Goal: Check status: Check status

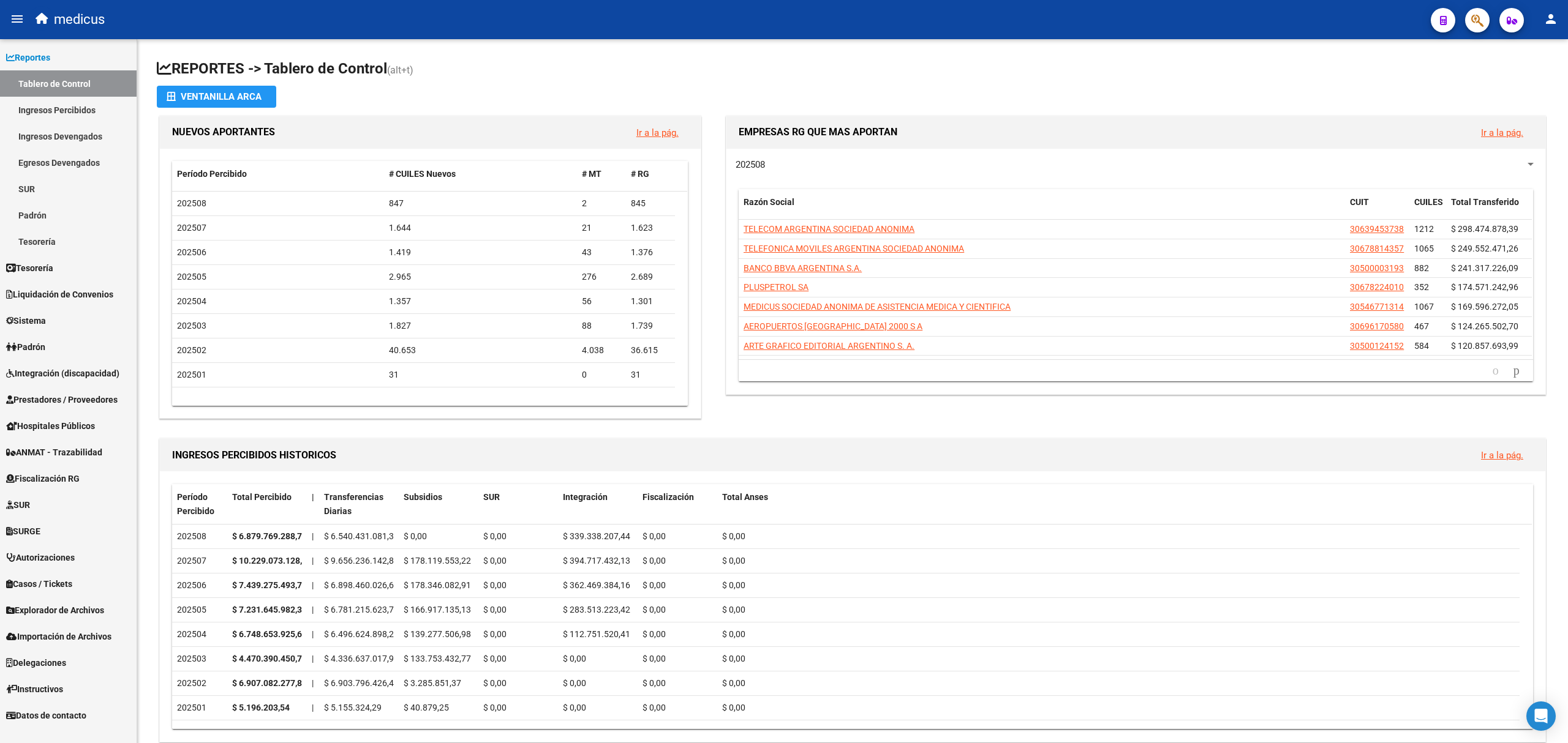
click at [46, 218] on link "Padrón" at bounding box center [68, 215] width 137 height 26
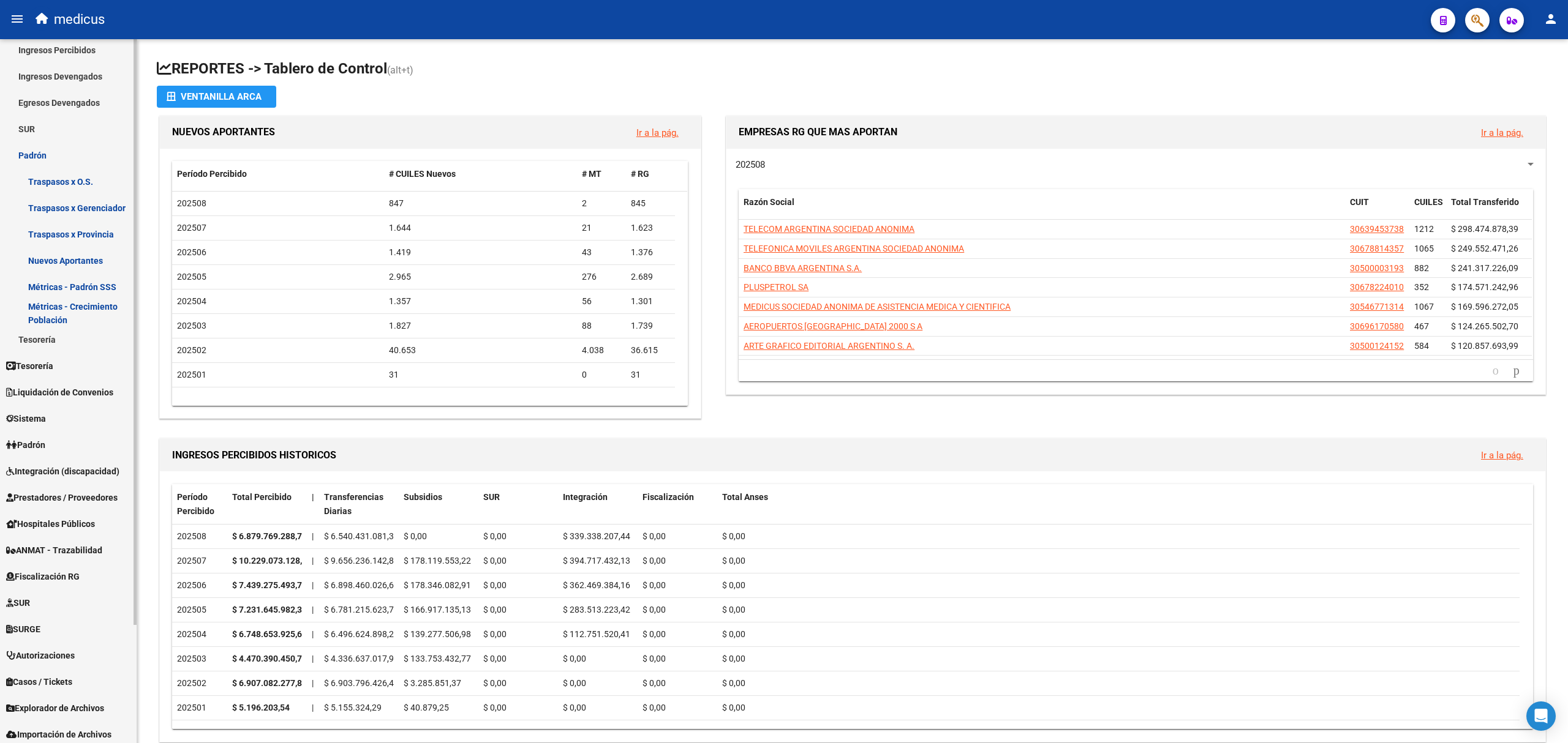
scroll to position [143, 0]
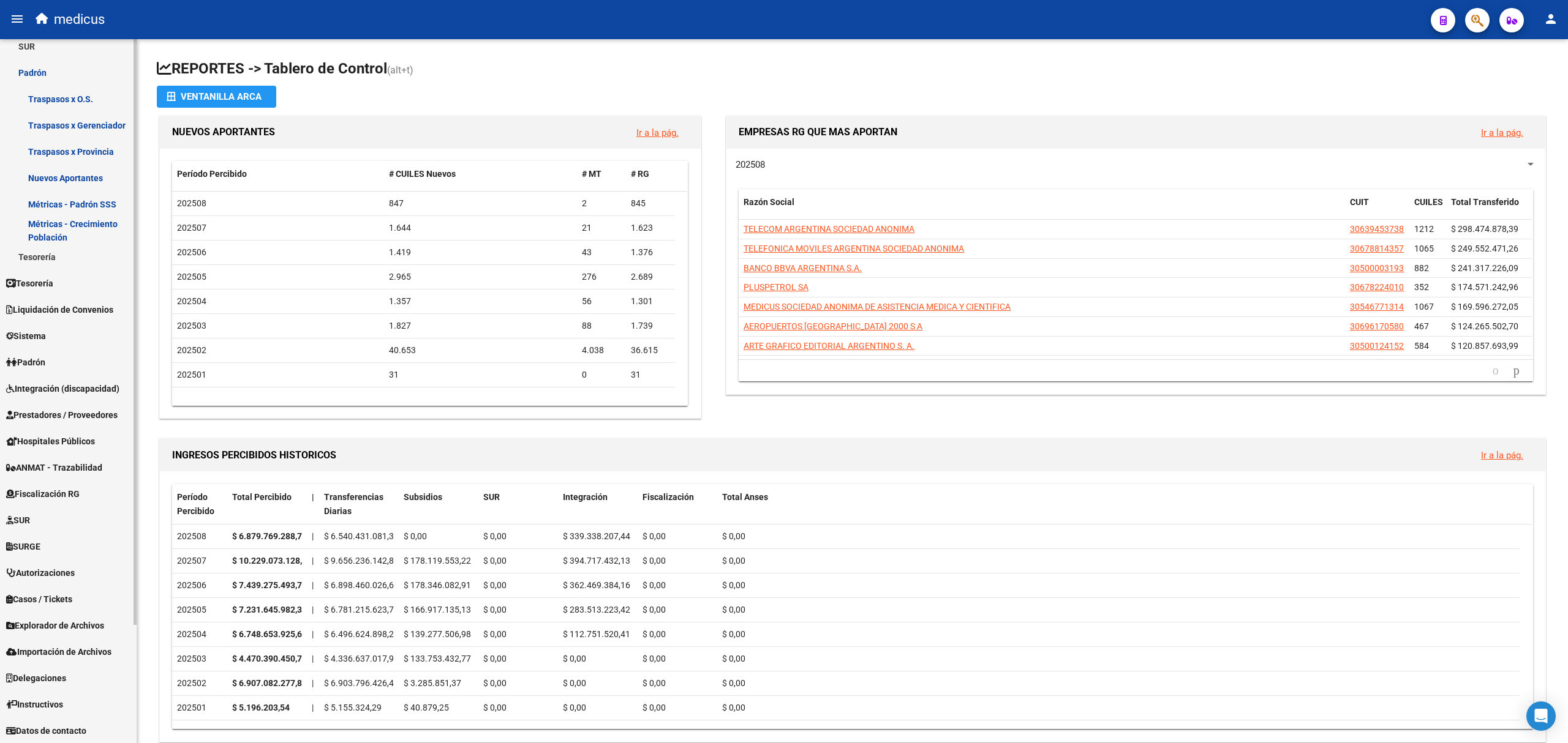
click at [35, 333] on span "Sistema" at bounding box center [26, 335] width 40 height 13
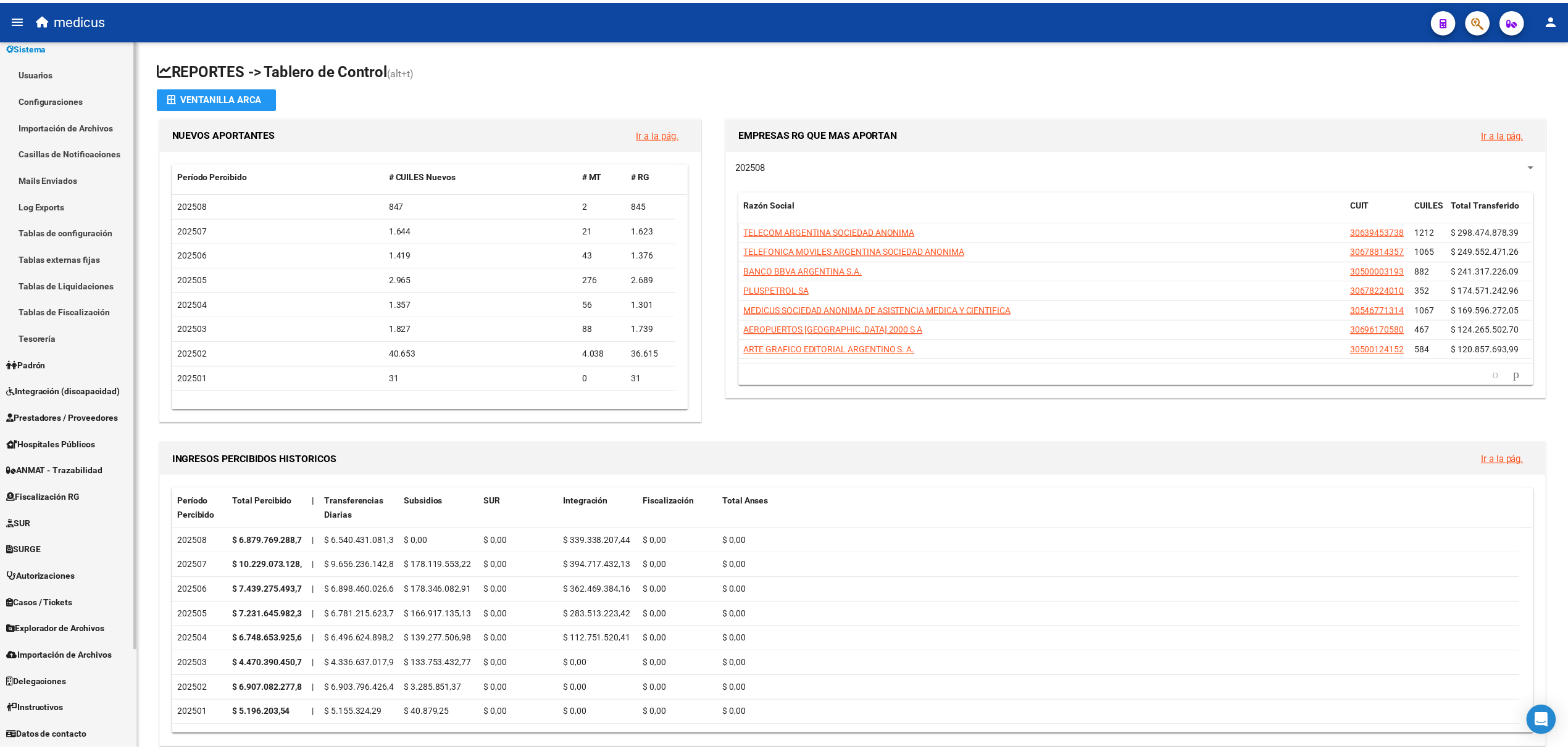
scroll to position [90, 0]
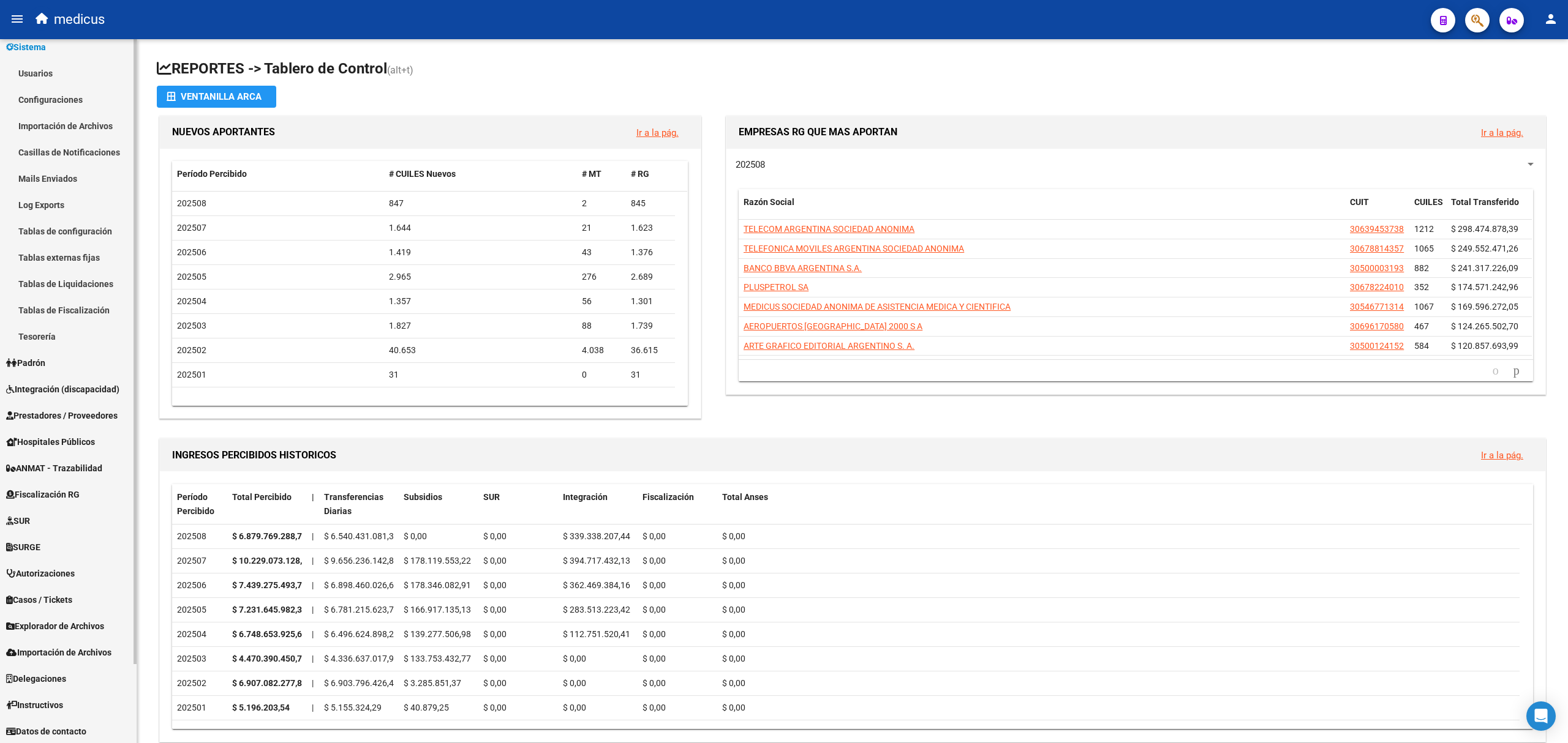
click at [33, 358] on span "Padrón" at bounding box center [25, 362] width 39 height 13
click at [60, 172] on link "Padrón Ágil" at bounding box center [68, 179] width 137 height 26
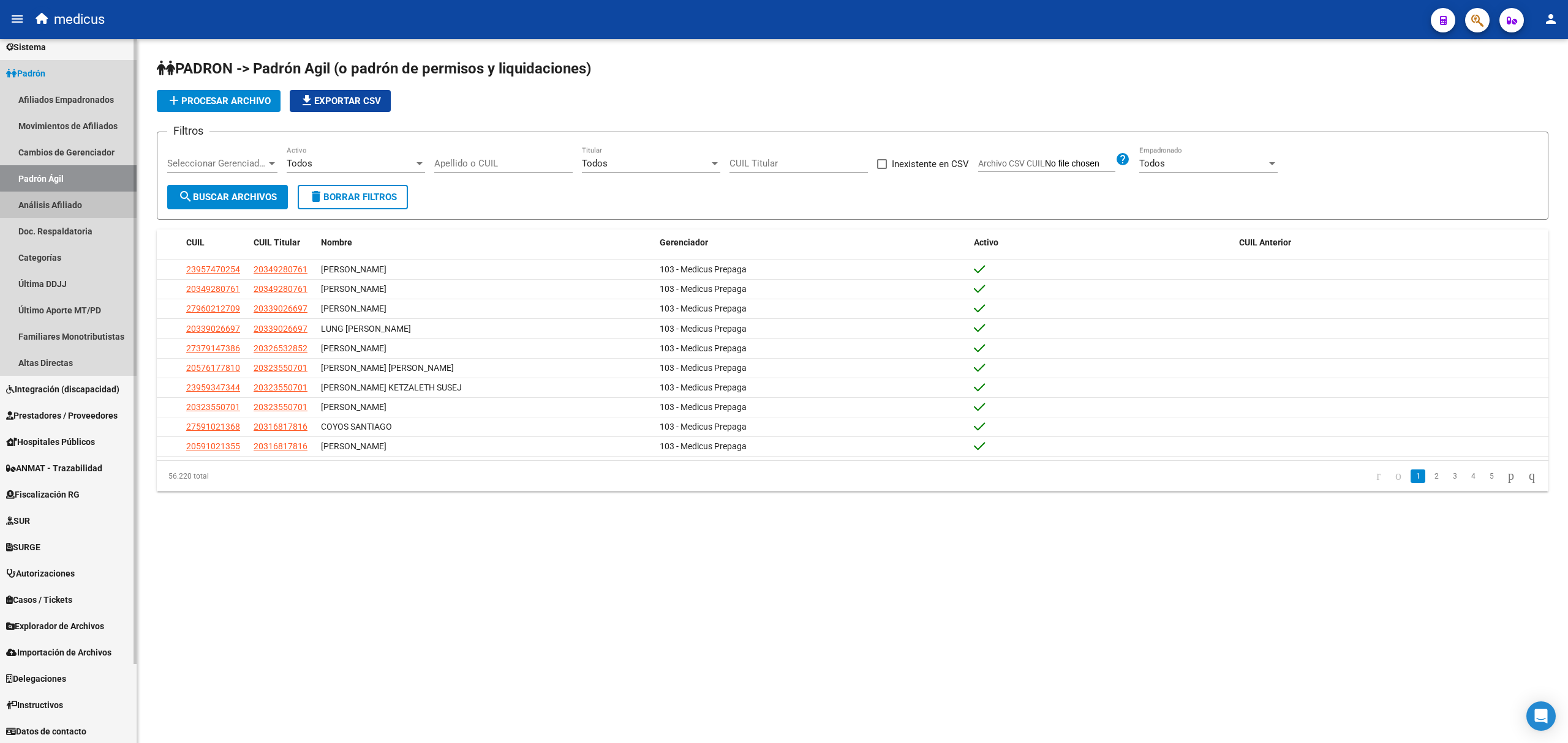
click at [74, 208] on link "Análisis Afiliado" at bounding box center [68, 205] width 137 height 26
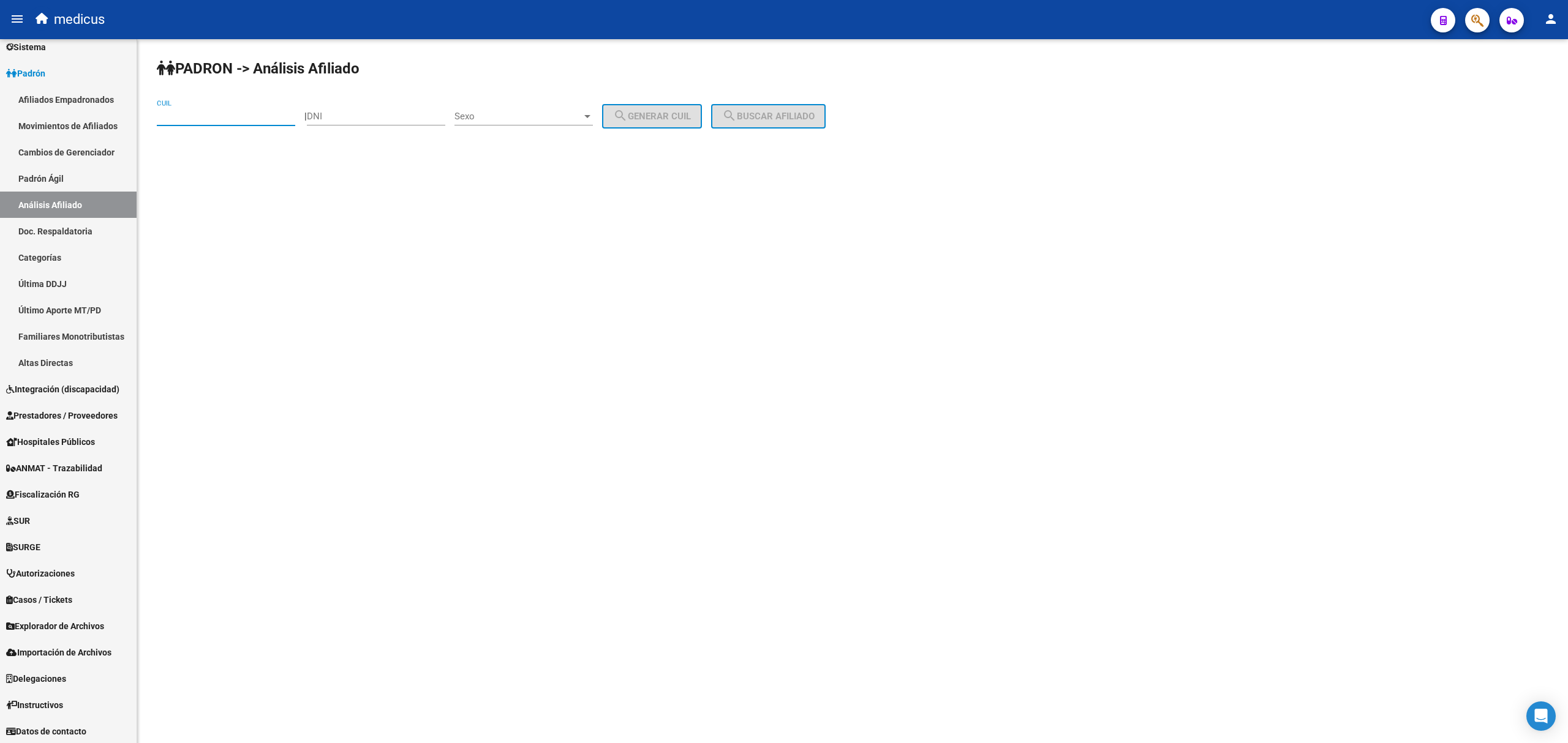
click at [239, 118] on input "CUIL" at bounding box center [226, 116] width 139 height 11
paste input "27-18411138-7"
click at [791, 113] on span "search Buscar afiliado" at bounding box center [768, 116] width 92 height 11
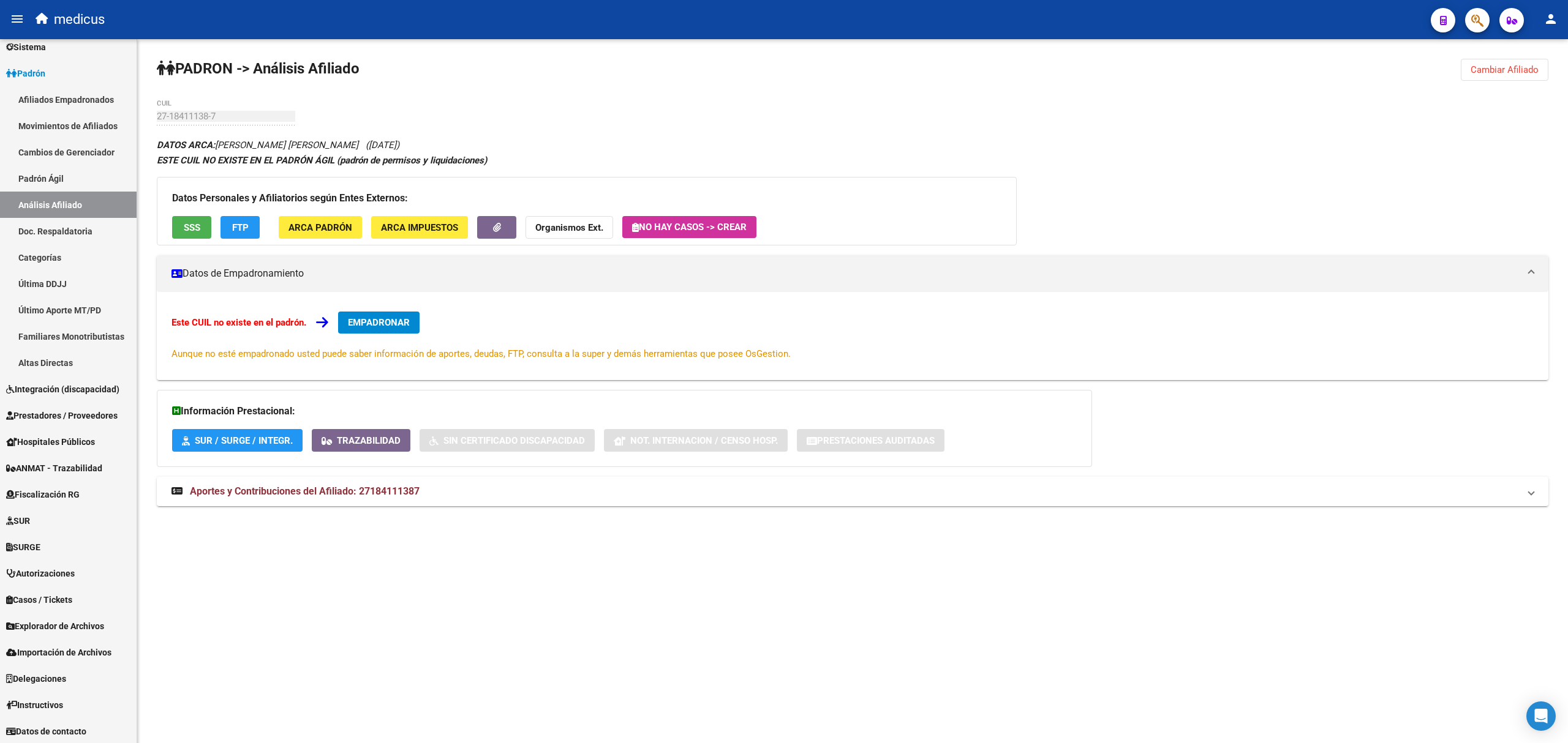
click at [190, 226] on span "SSS" at bounding box center [192, 227] width 17 height 11
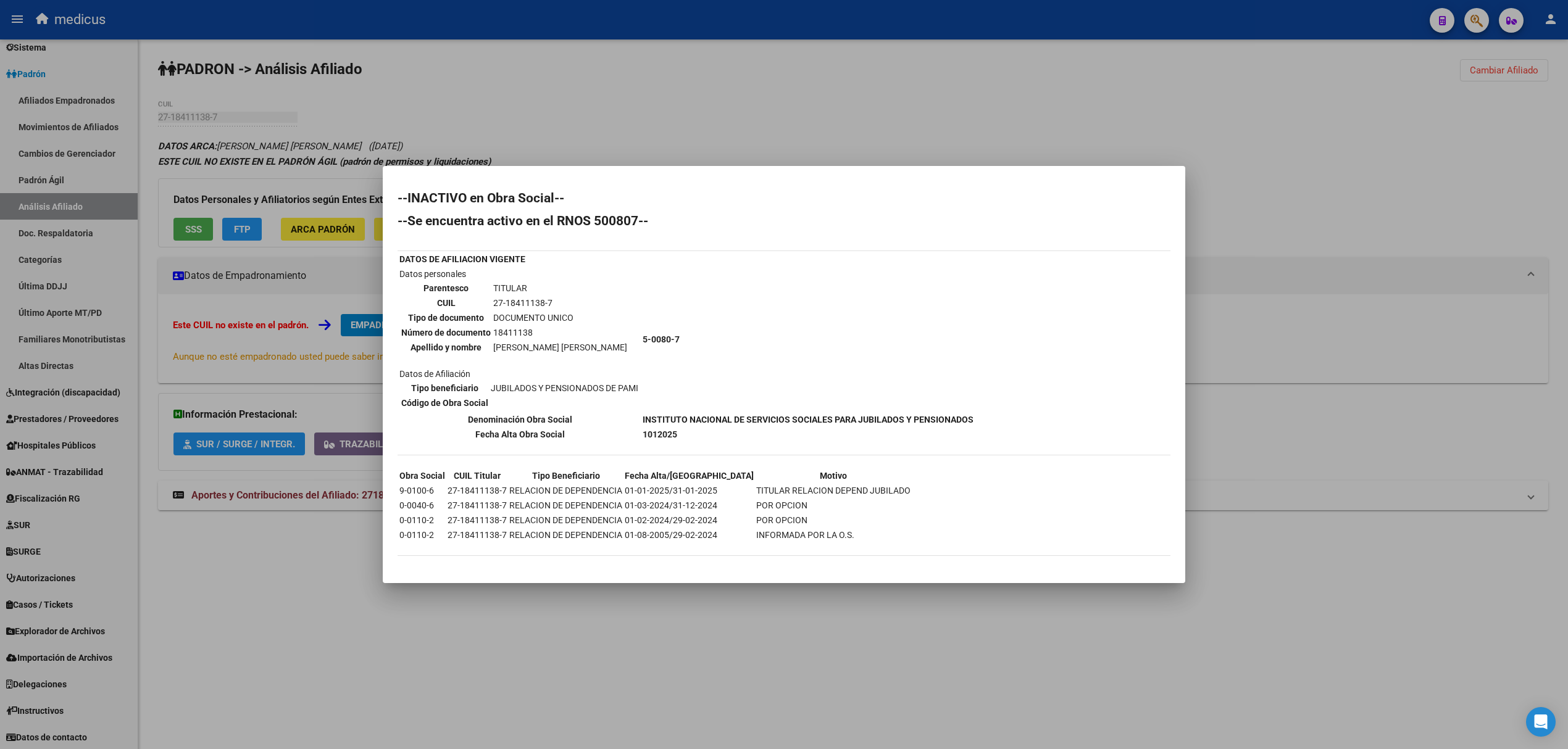
click at [1354, 161] on div at bounding box center [784, 374] width 1568 height 749
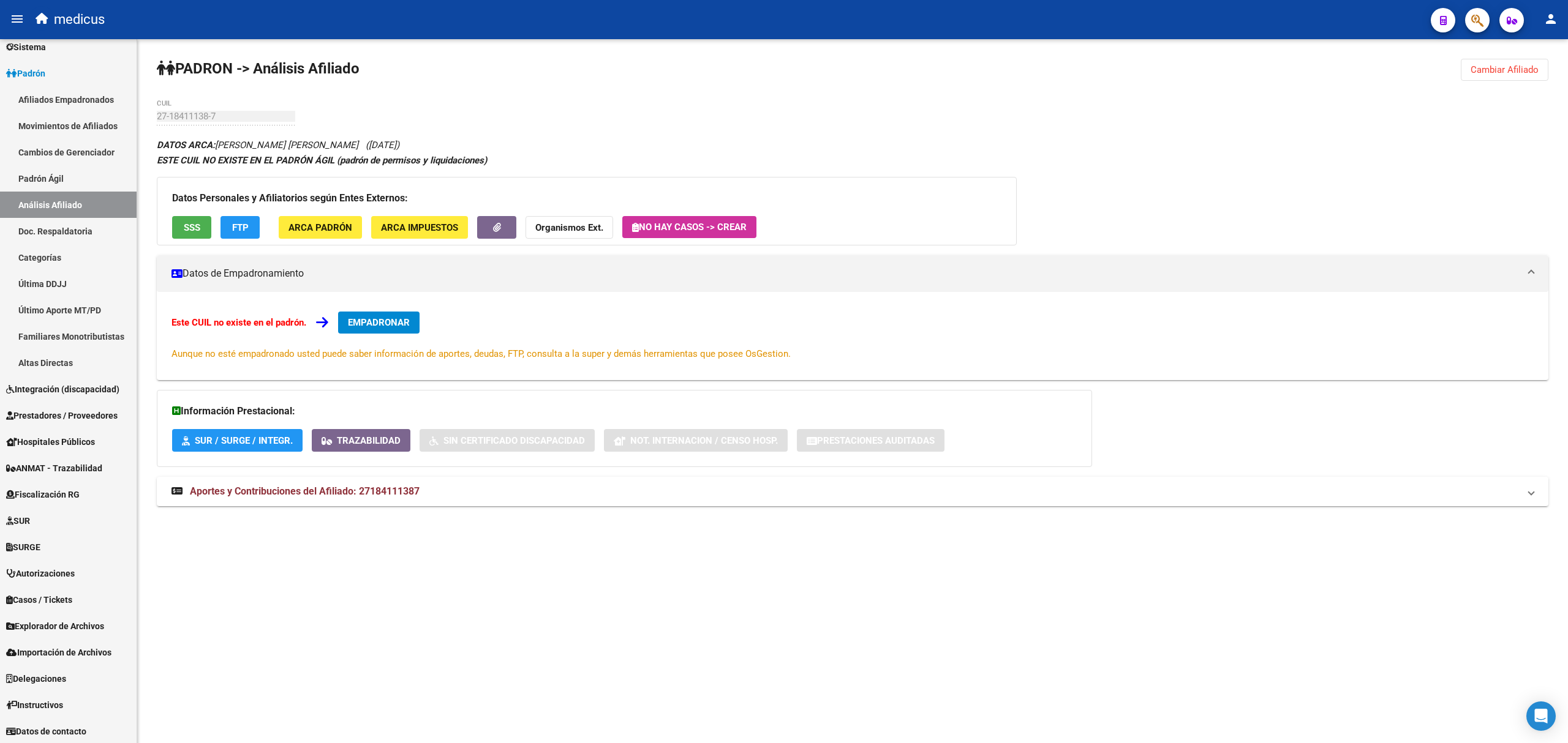
click at [1496, 66] on span "Cambiar Afiliado" at bounding box center [1504, 70] width 68 height 11
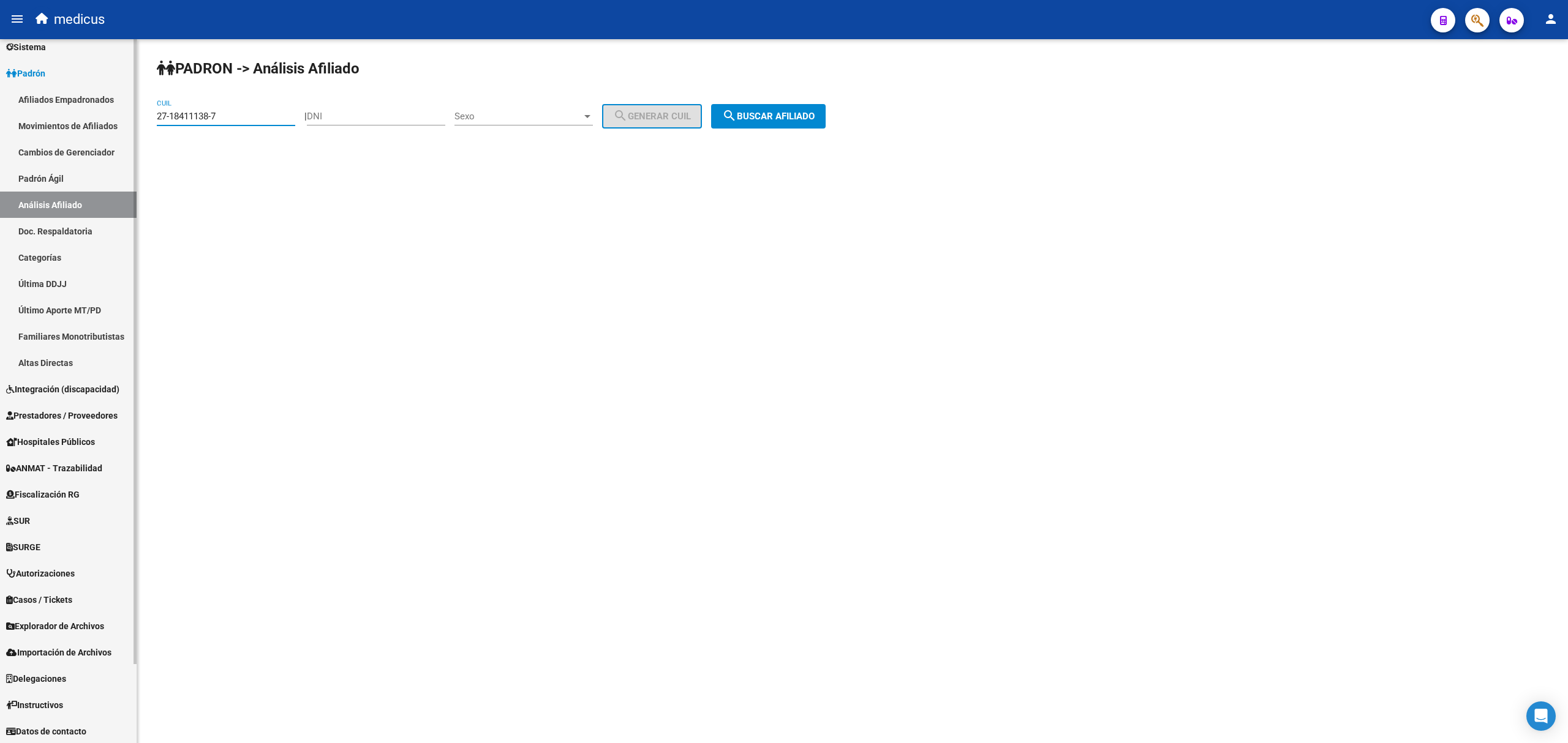
drag, startPoint x: 267, startPoint y: 120, endPoint x: 79, endPoint y: 82, distance: 191.8
click at [79, 82] on mat-sidenav-container "Firma Express Reportes Tablero de Control Ingresos Percibidos Análisis de todos…" at bounding box center [784, 391] width 1568 height 704
paste input "0-13132732-4"
type input "20-13132732-4"
click at [785, 113] on span "search Buscar afiliado" at bounding box center [768, 116] width 92 height 11
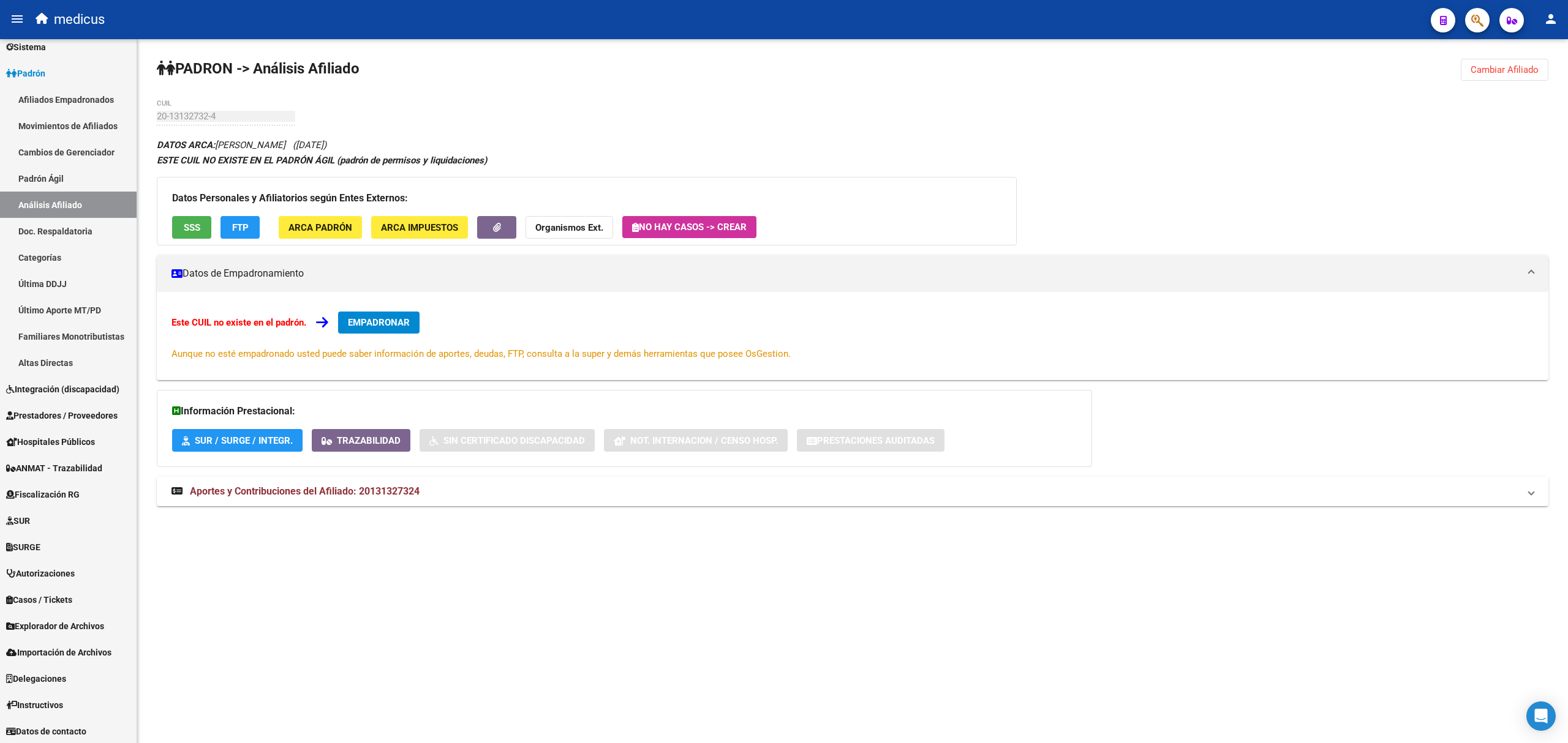
click at [180, 228] on button "SSS" at bounding box center [192, 227] width 39 height 23
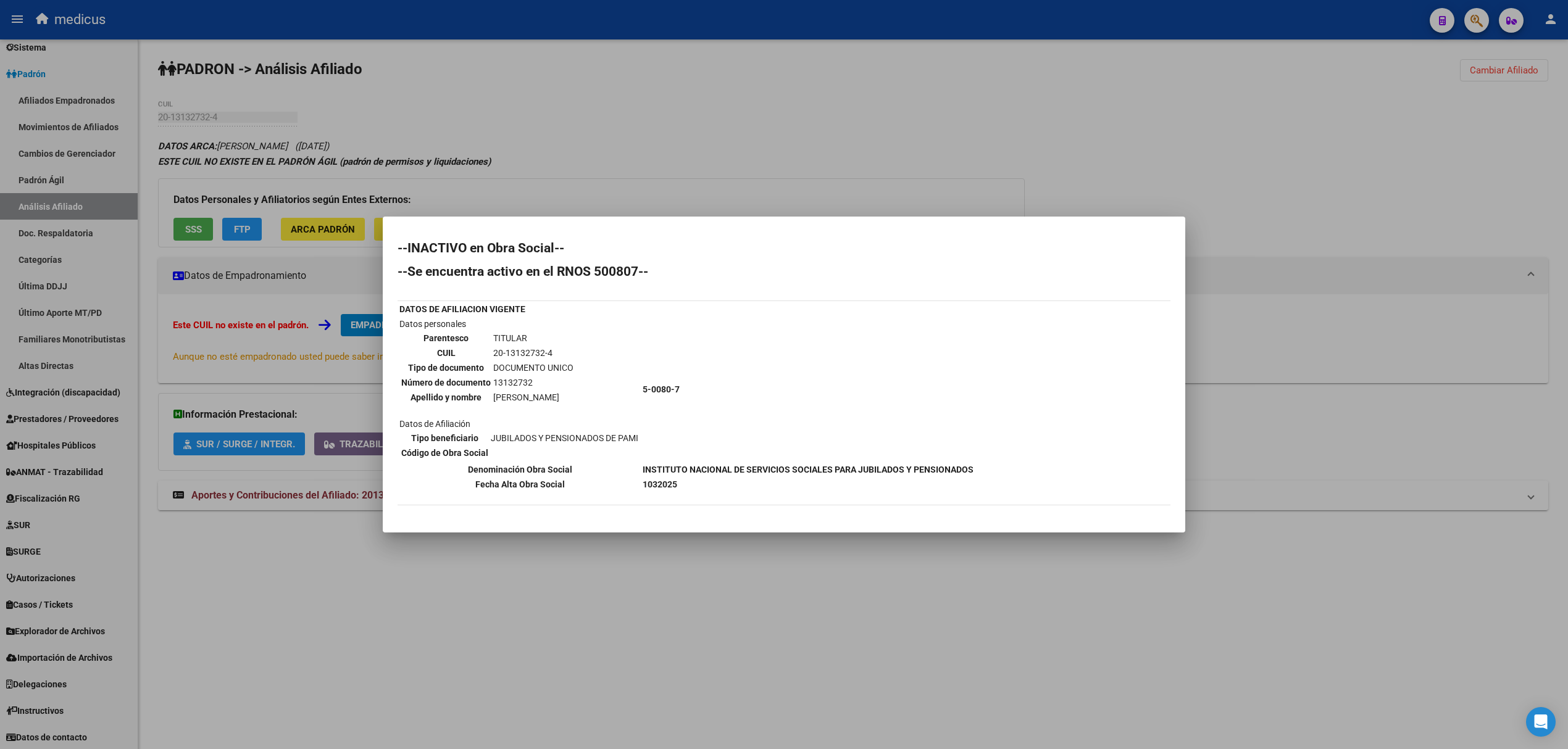
click at [1301, 186] on div at bounding box center [784, 374] width 1568 height 749
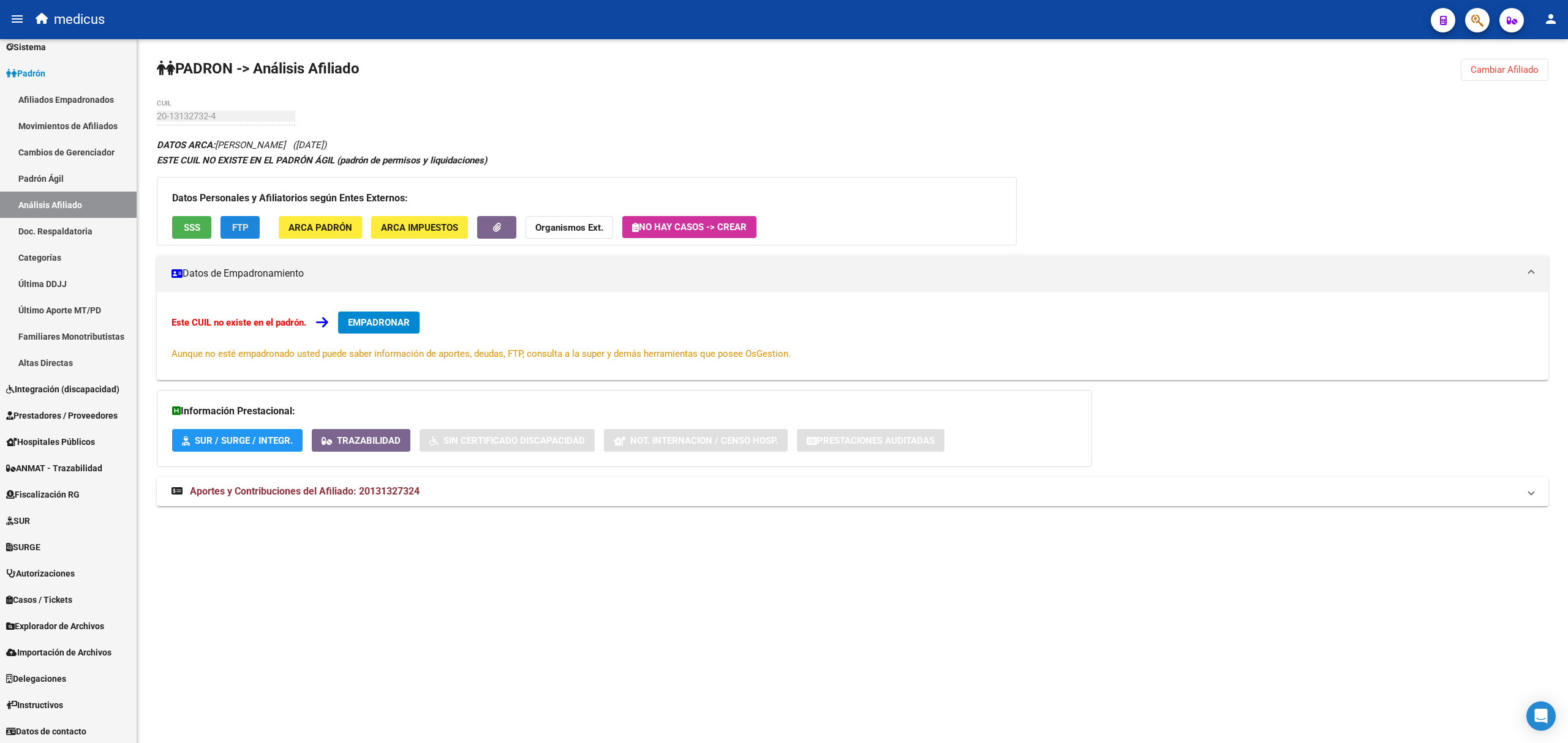
click at [243, 226] on span "FTP" at bounding box center [240, 227] width 17 height 11
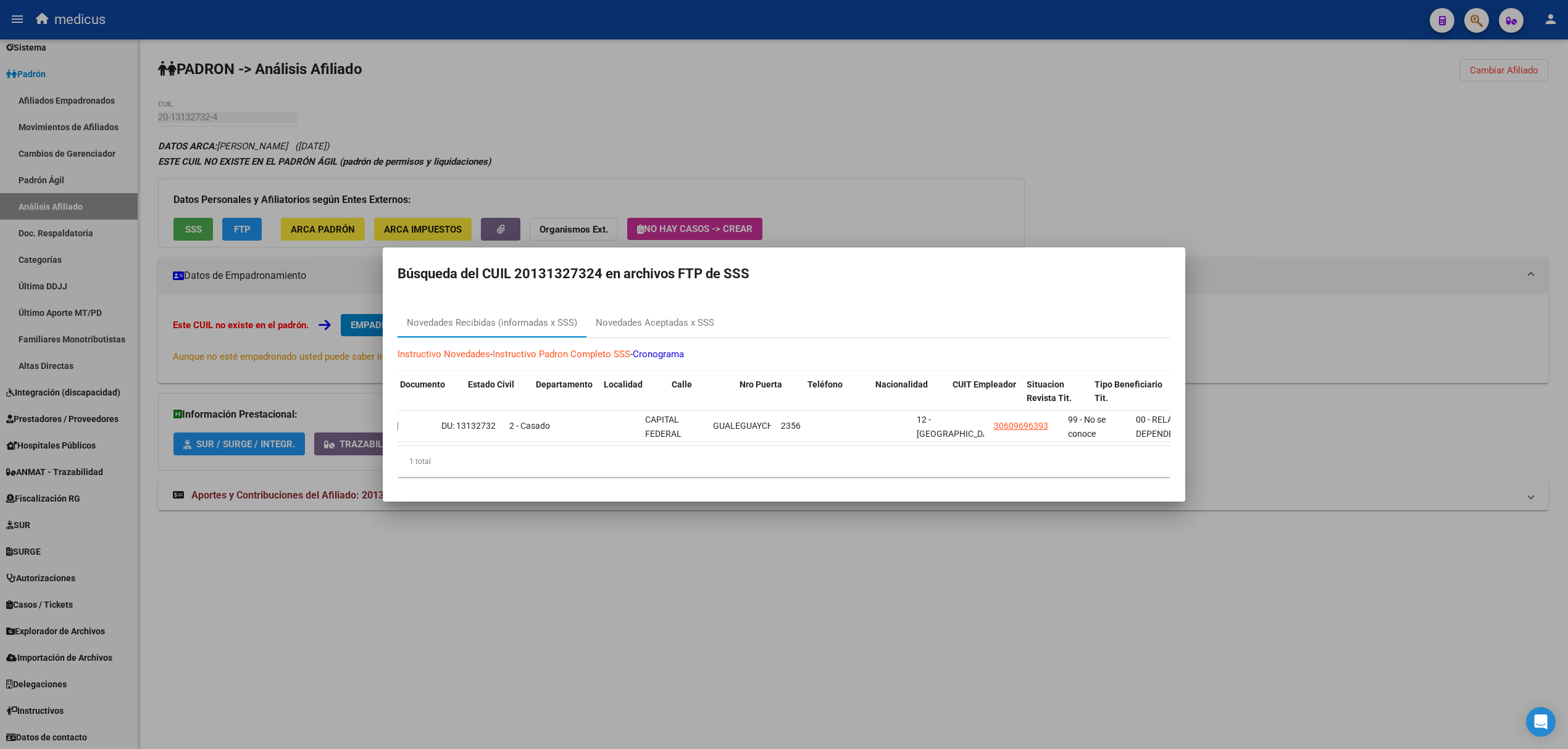
scroll to position [0, 918]
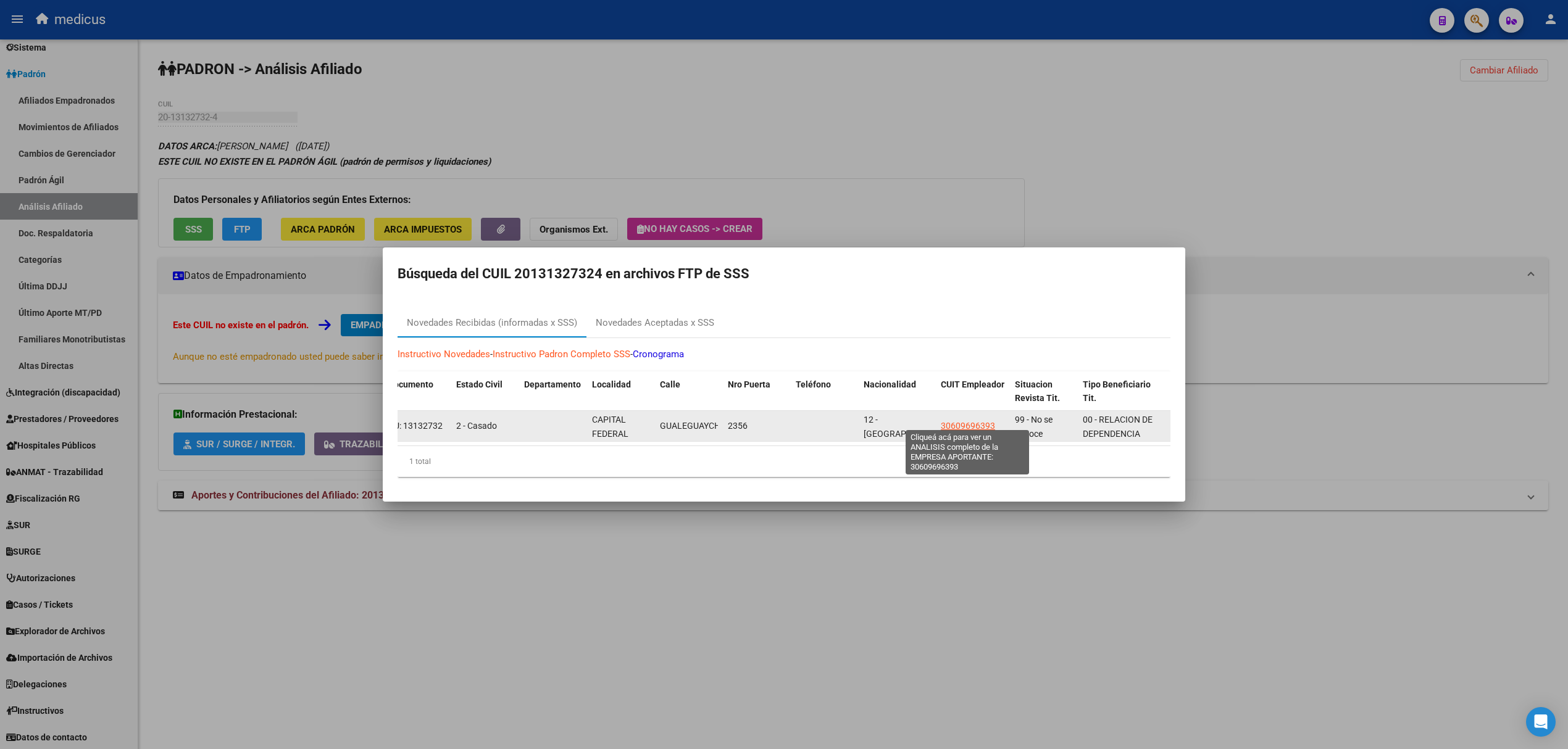
click at [974, 421] on span "30609696393" at bounding box center [967, 425] width 54 height 10
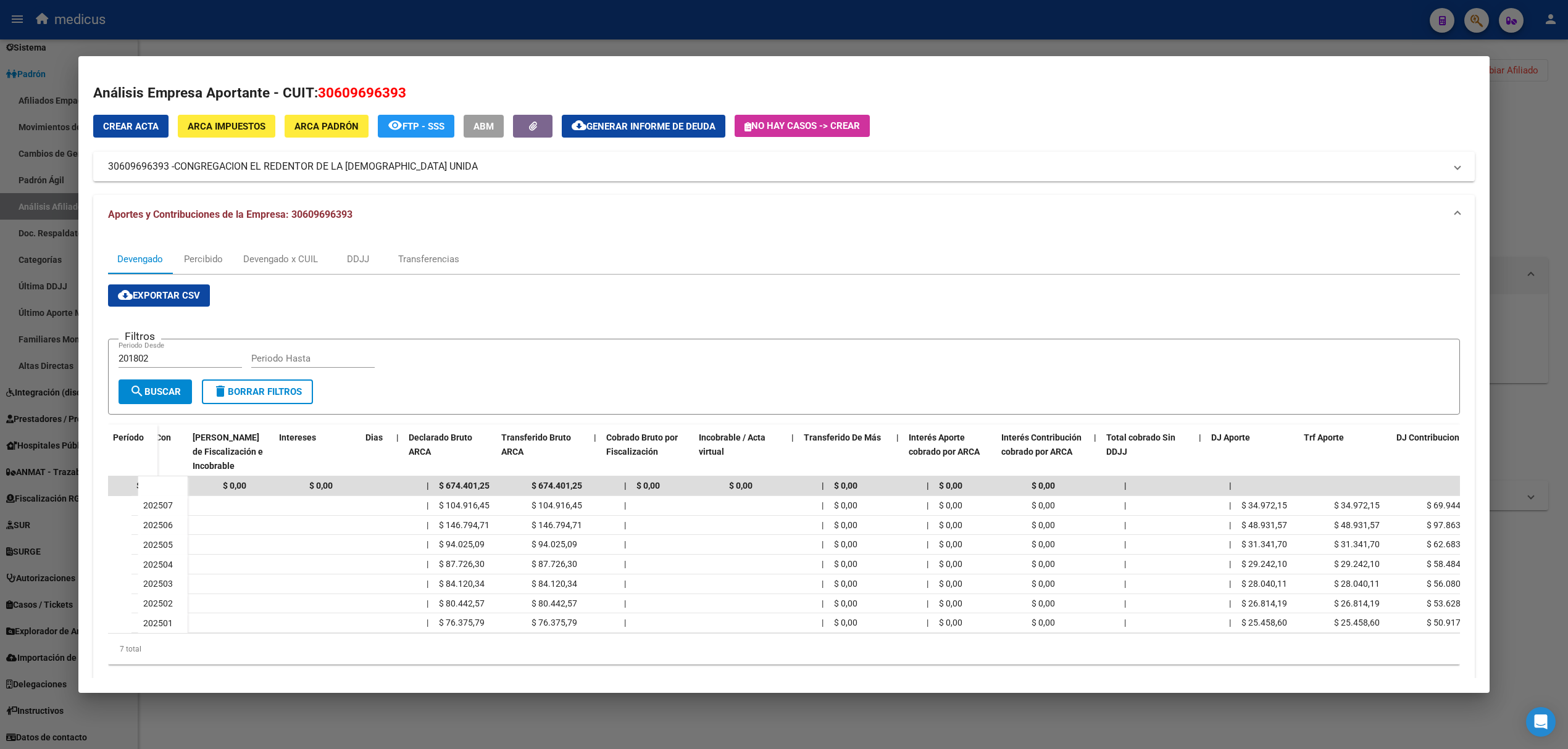
scroll to position [0, 0]
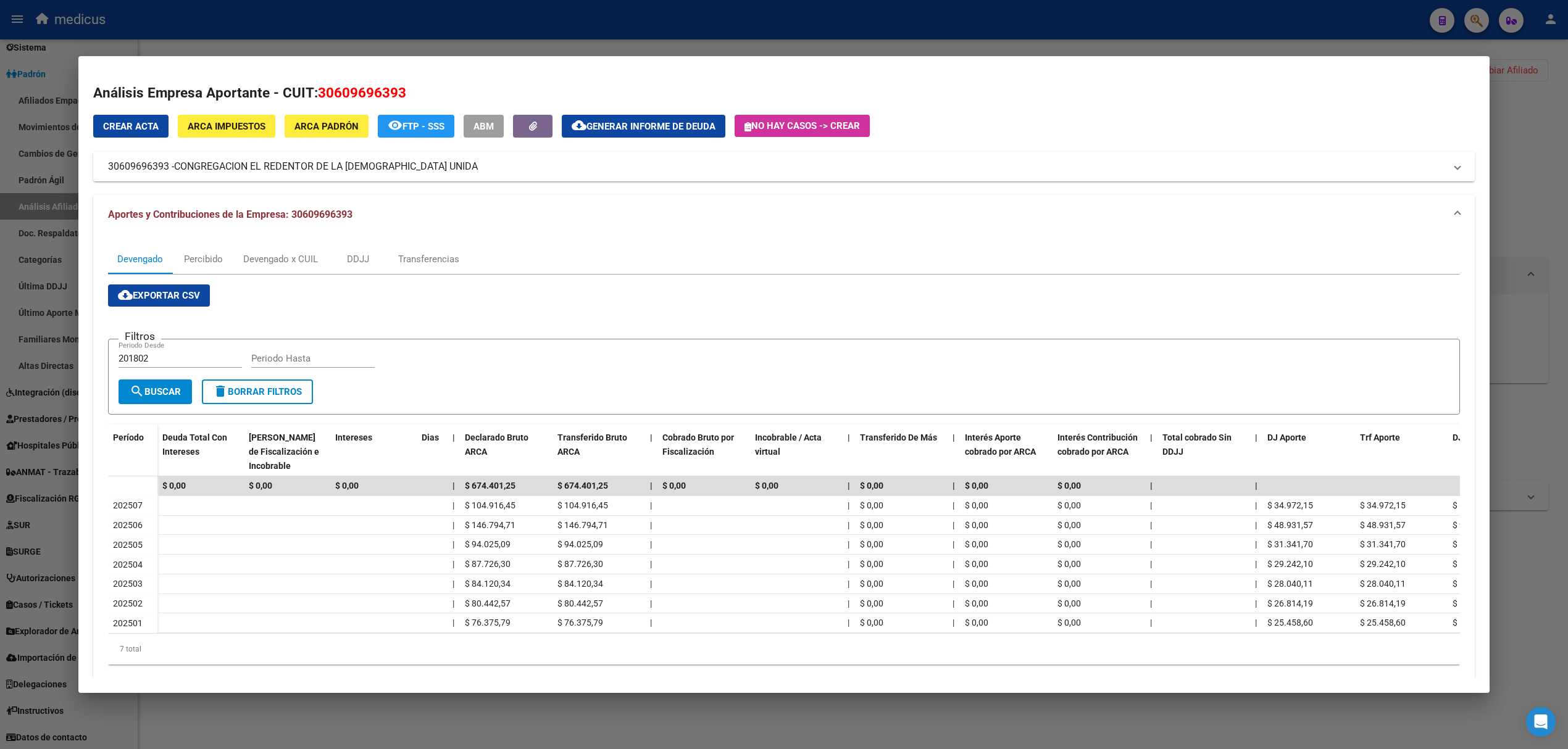
click at [1550, 147] on div at bounding box center [784, 374] width 1568 height 749
